Goal: Task Accomplishment & Management: Manage account settings

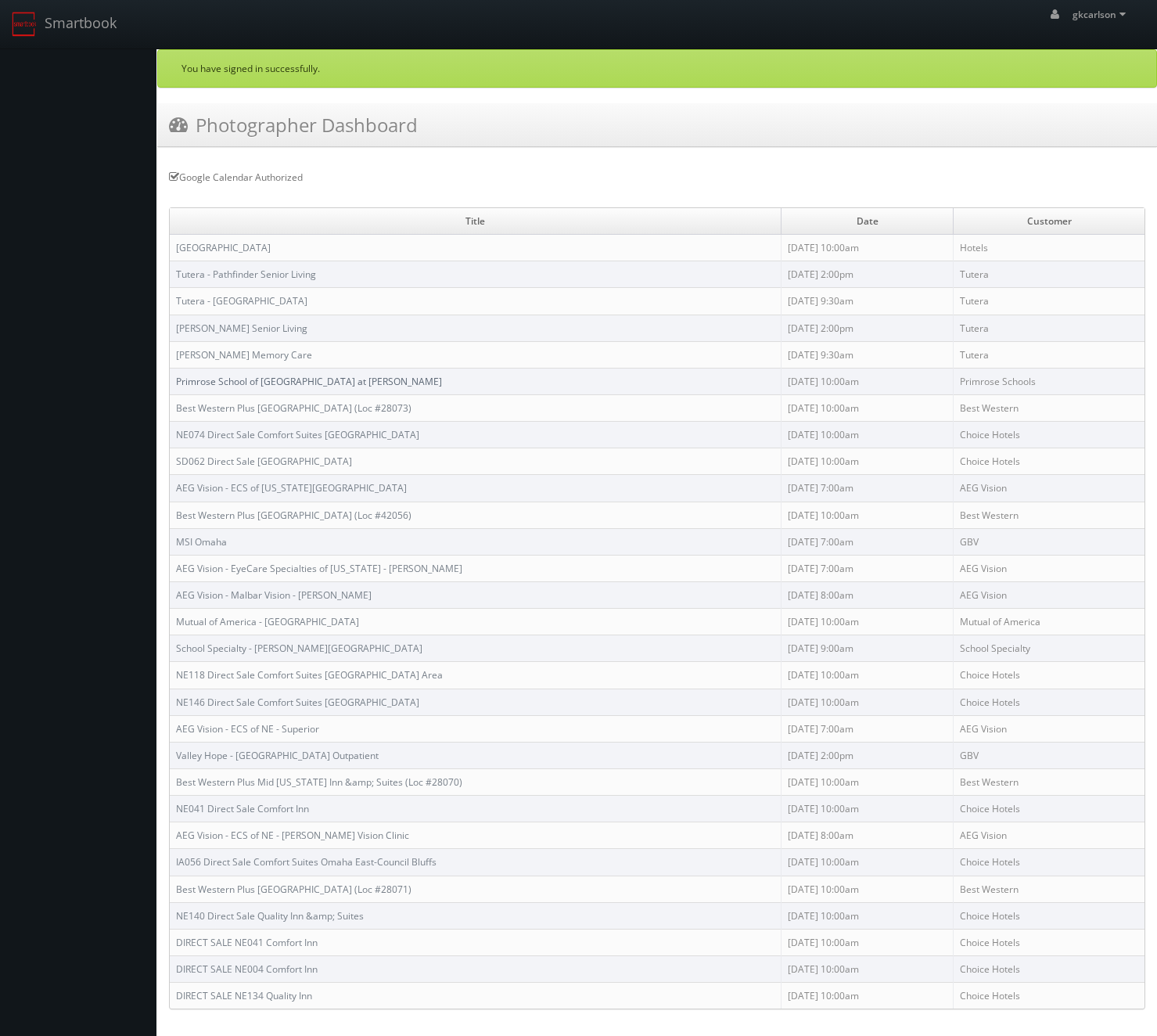
click at [295, 379] on link "Primrose School of [GEOGRAPHIC_DATA] at [PERSON_NAME]" at bounding box center [309, 381] width 266 height 14
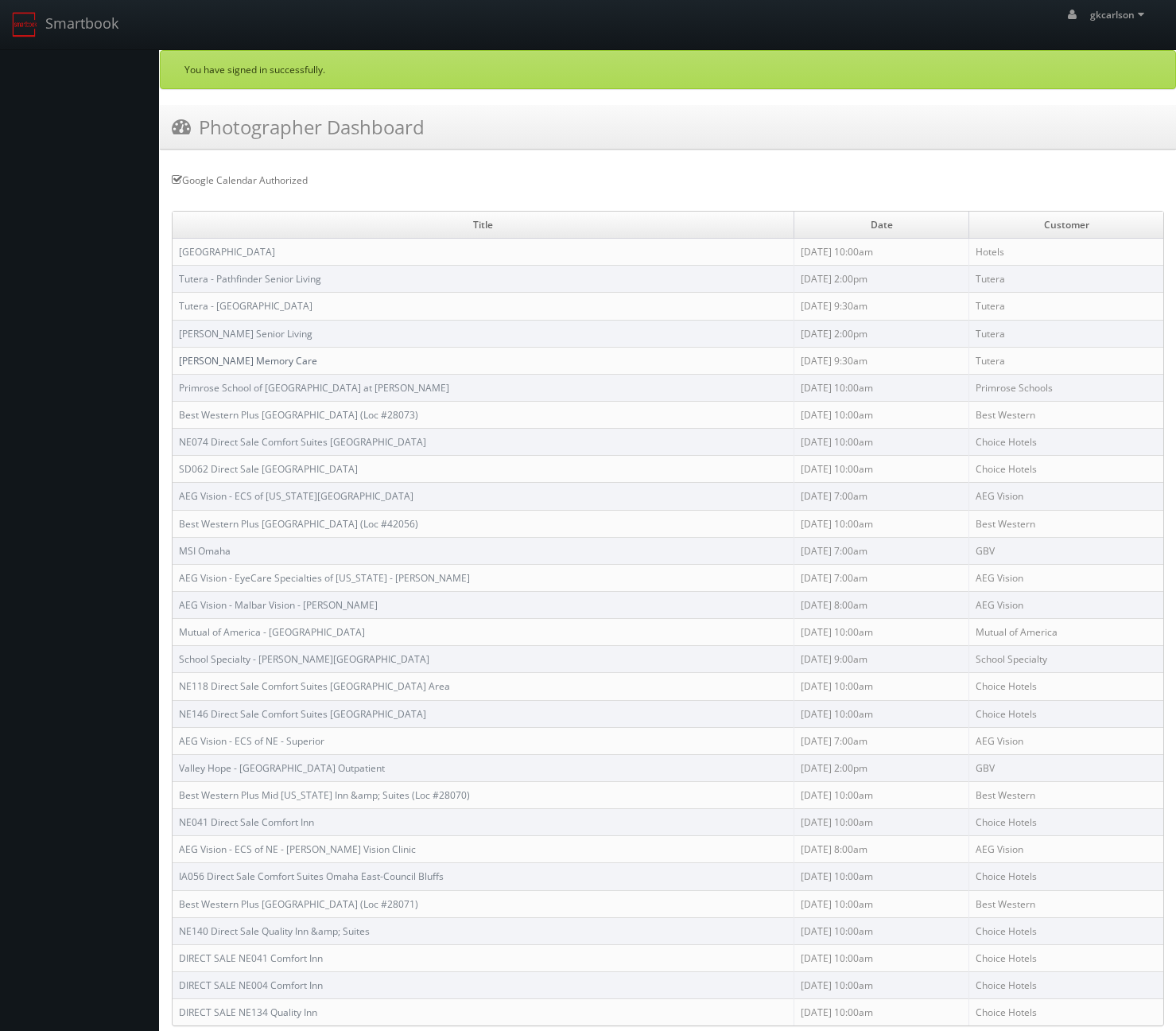
click at [293, 359] on link "Tutera - Morton Memory Care" at bounding box center [249, 360] width 139 height 14
click at [268, 332] on link "Tutera - Greene Senior Living" at bounding box center [246, 333] width 134 height 14
click at [249, 304] on link "Tutera - Cottonwood" at bounding box center [246, 306] width 134 height 14
click at [249, 363] on link "Tutera - Morton Memory Care" at bounding box center [249, 360] width 139 height 14
click at [254, 333] on link "[PERSON_NAME] Senior Living" at bounding box center [246, 333] width 134 height 14
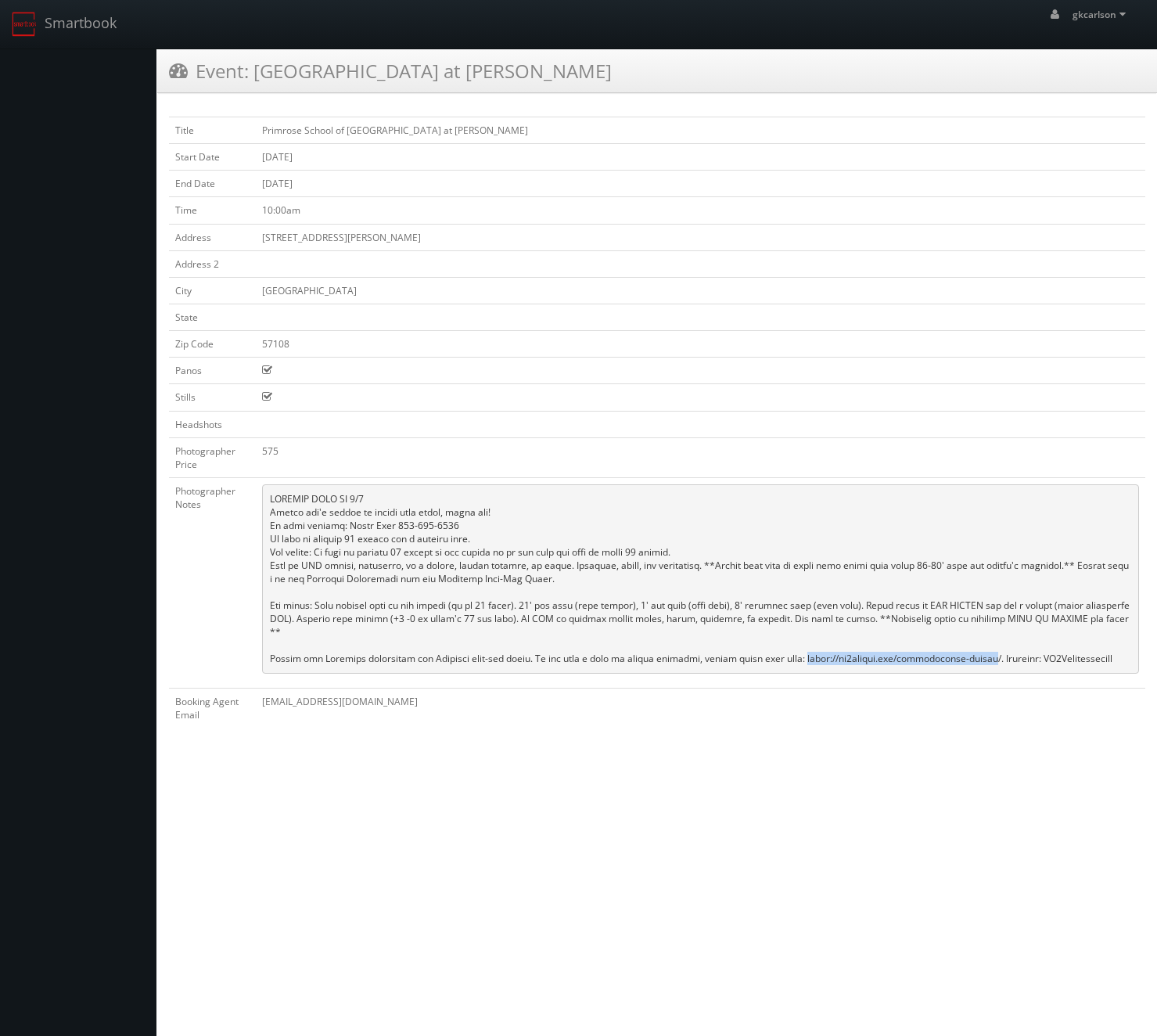
drag, startPoint x: 971, startPoint y: 641, endPoint x: 783, endPoint y: 641, distance: 188.0
click at [783, 641] on pre at bounding box center [701, 579] width 877 height 189
copy pre "https://cs3design.com/photographer-portal"
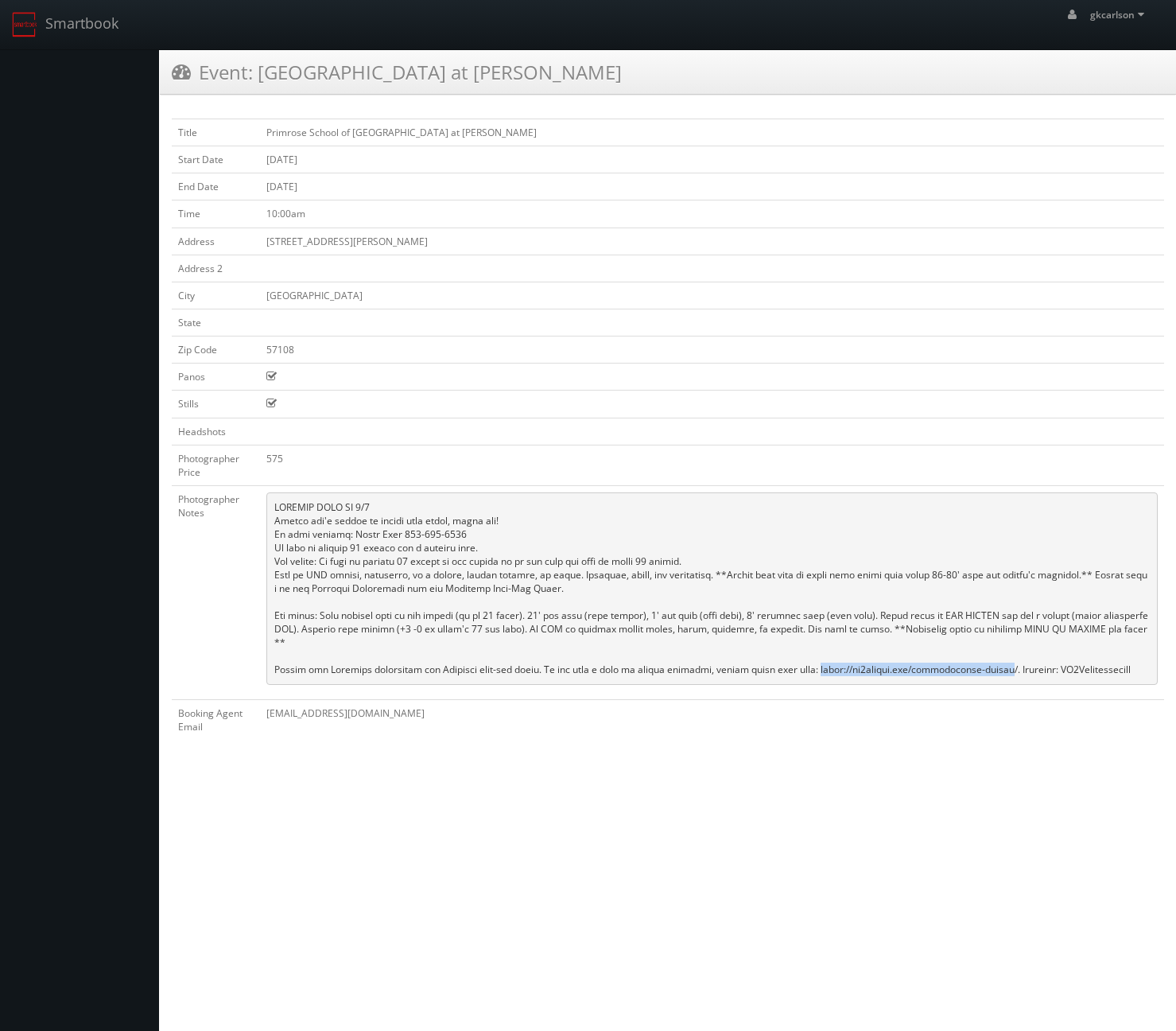
click at [1086, 660] on pre at bounding box center [712, 588] width 892 height 192
copy pre "CS3Photographers"
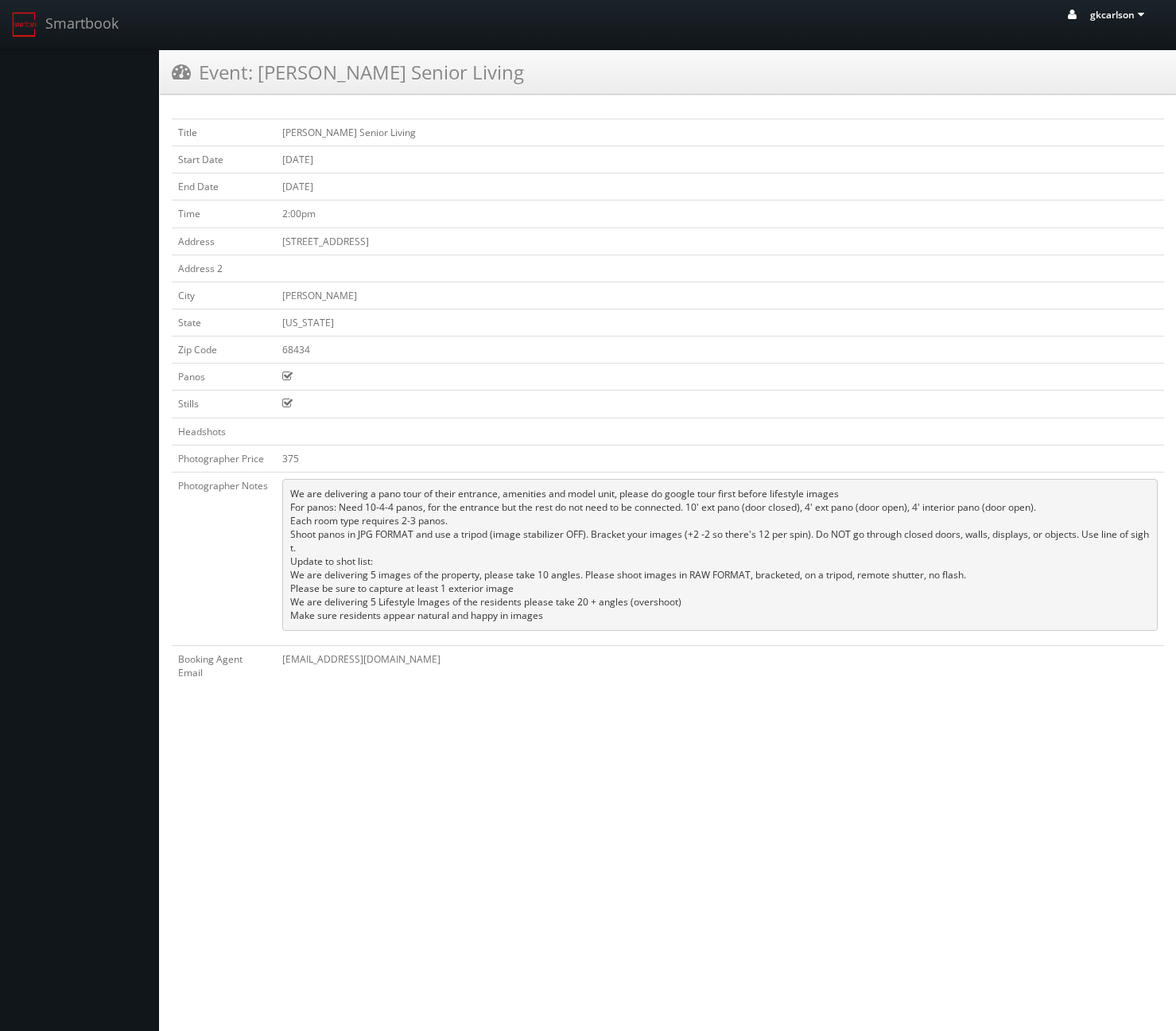
click at [1145, 17] on icon at bounding box center [1143, 15] width 15 height 11
click at [1089, 133] on link "Logout" at bounding box center [1097, 126] width 126 height 20
